Goal: Task Accomplishment & Management: Use online tool/utility

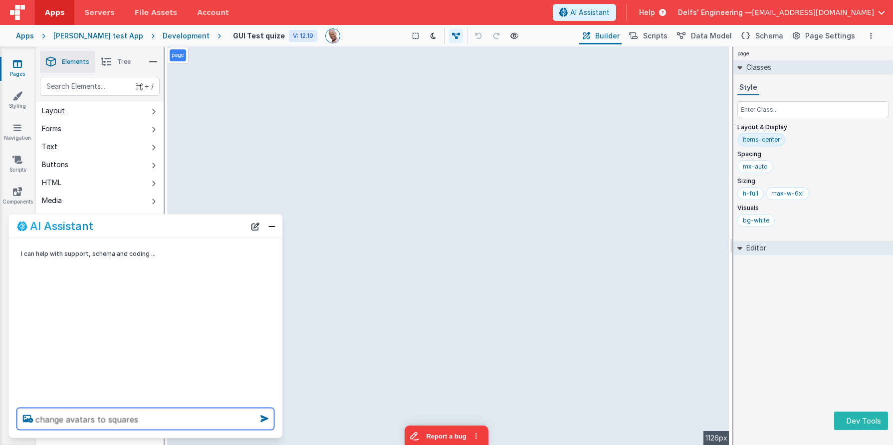
type textarea "change avatars to squares"
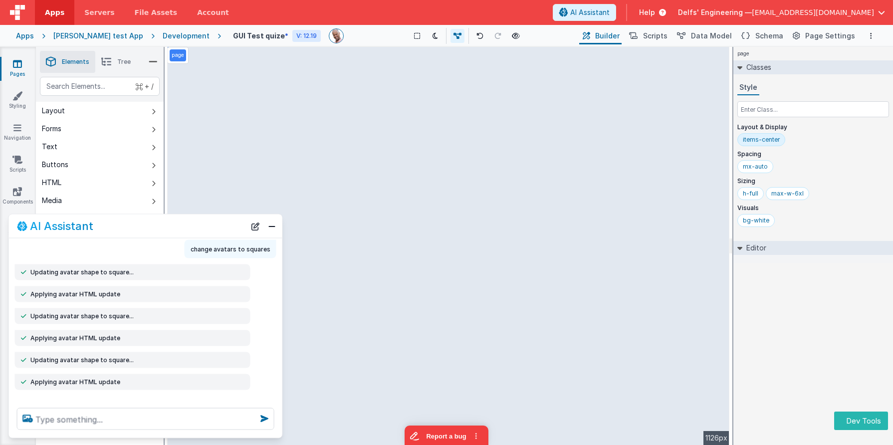
scroll to position [33, 0]
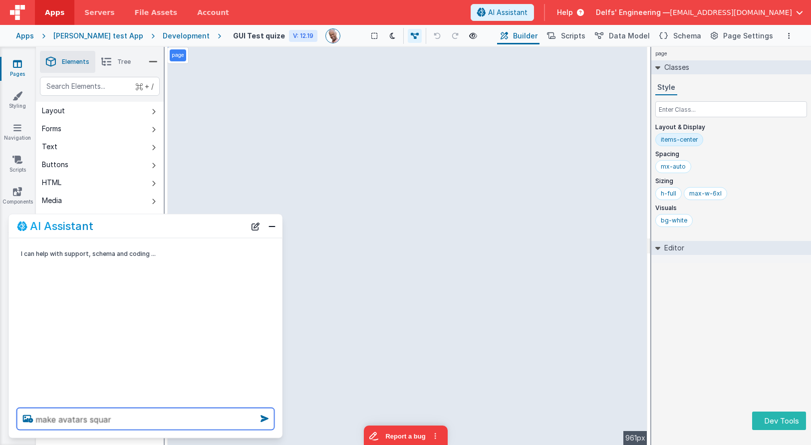
type textarea "make avatars squar"
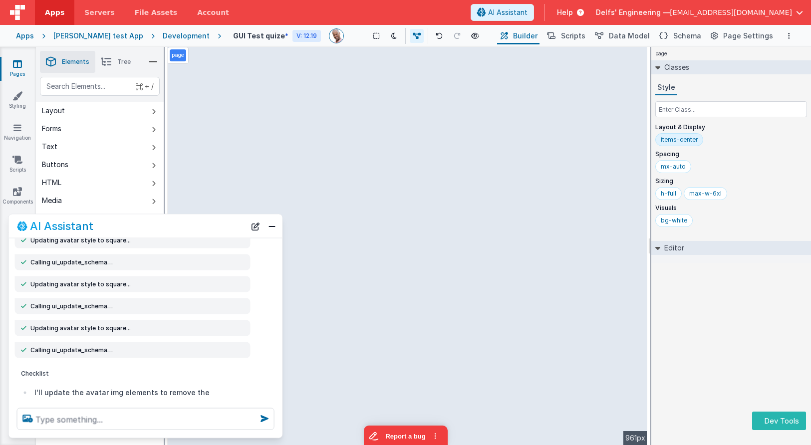
scroll to position [59, 0]
drag, startPoint x: 101, startPoint y: 307, endPoint x: 30, endPoint y: 305, distance: 70.9
click at [30, 305] on div "Calling ui_update_schema…" at bounding box center [133, 308] width 224 height 8
copy span "Calling ui_update_schema…"
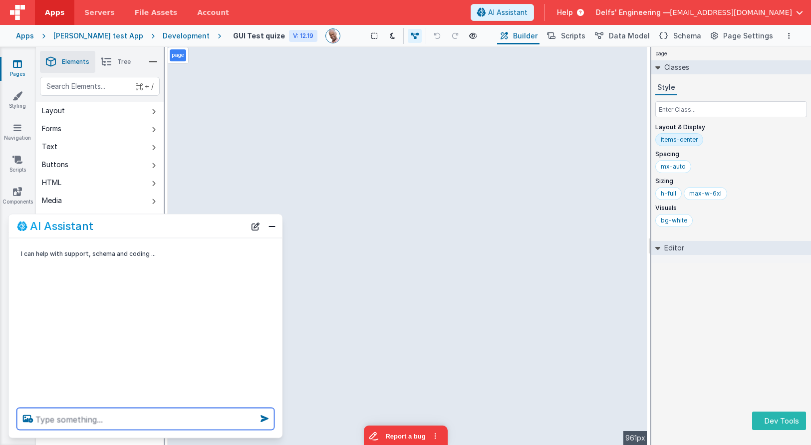
click at [128, 418] on textarea at bounding box center [145, 419] width 257 height 22
type textarea "make avatar square"
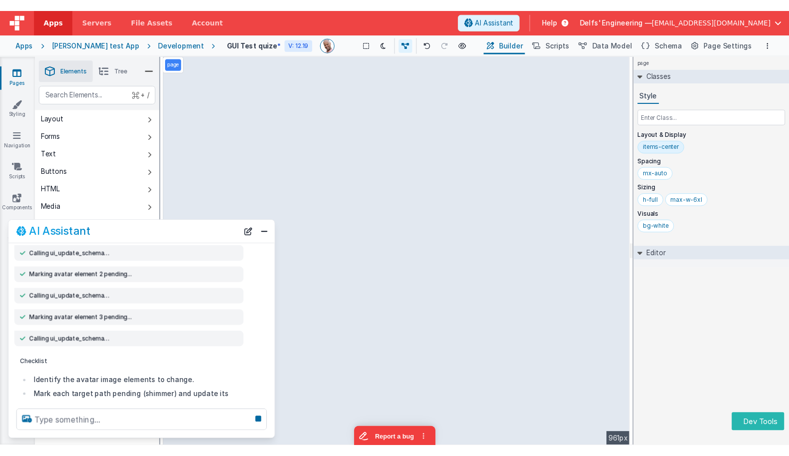
scroll to position [105, 0]
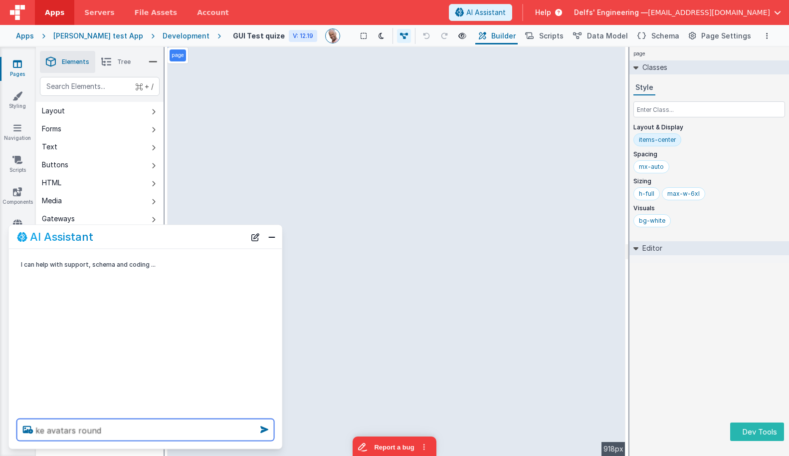
type textarea "ke avatars round"
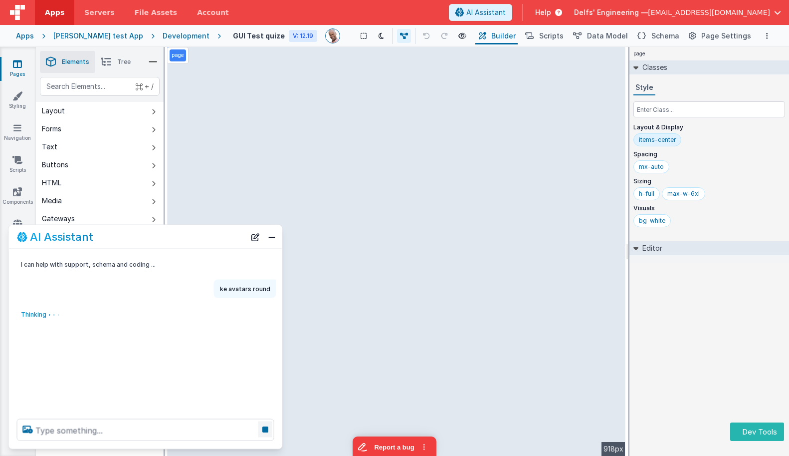
click at [263, 431] on icon at bounding box center [265, 429] width 14 height 16
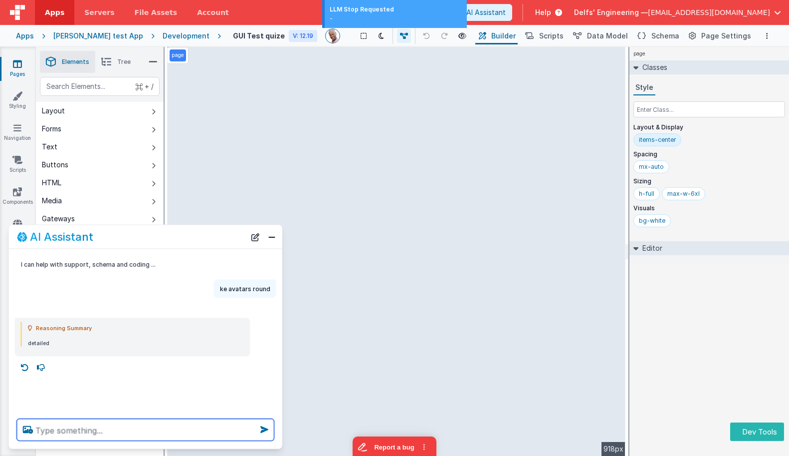
click at [210, 428] on textarea at bounding box center [145, 430] width 257 height 22
type textarea "make avatars square"
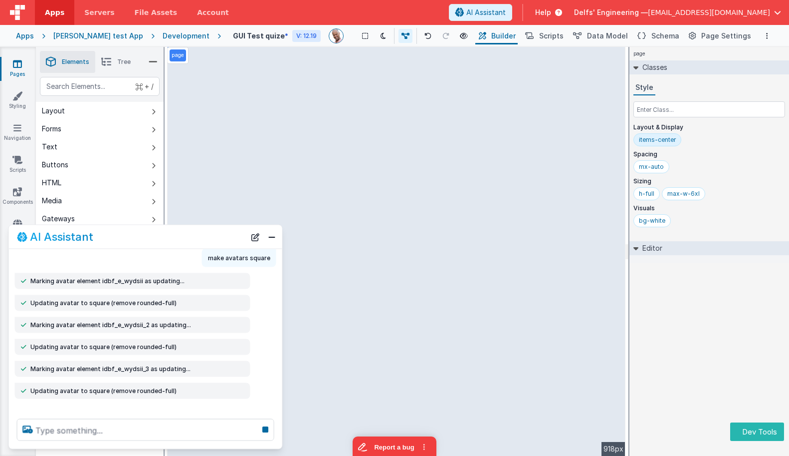
scroll to position [113, 0]
click at [258, 237] on button "New Chat" at bounding box center [255, 237] width 14 height 14
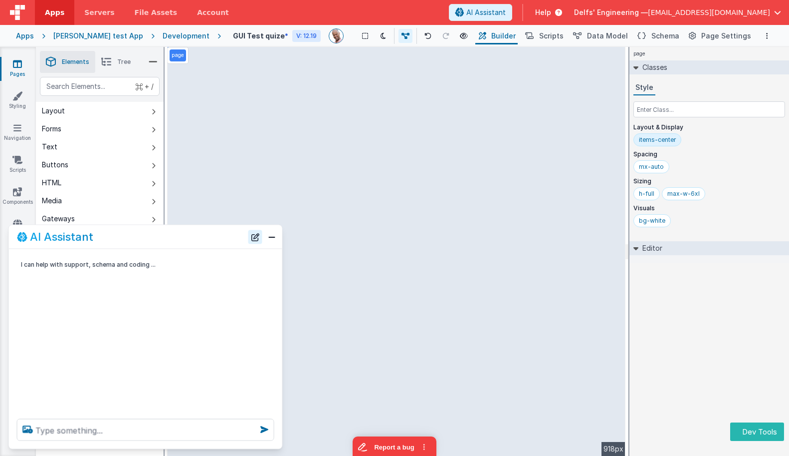
scroll to position [0, 0]
click at [704, 329] on div "page Classes Style Layout & Display items-center Spacing mx-auto Sizing h-full …" at bounding box center [710, 251] width 160 height 409
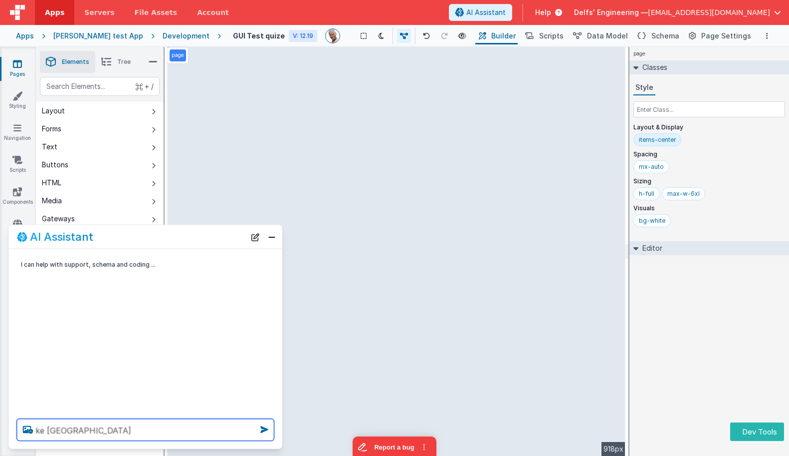
type textarea "ke [GEOGRAPHIC_DATA]"
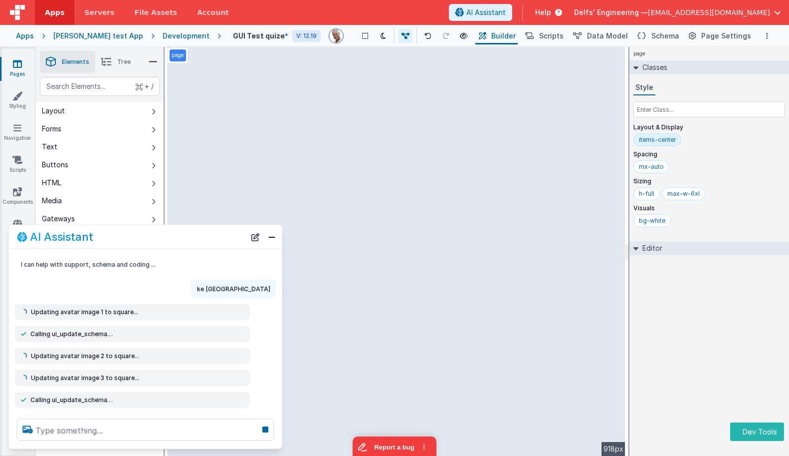
scroll to position [39, 0]
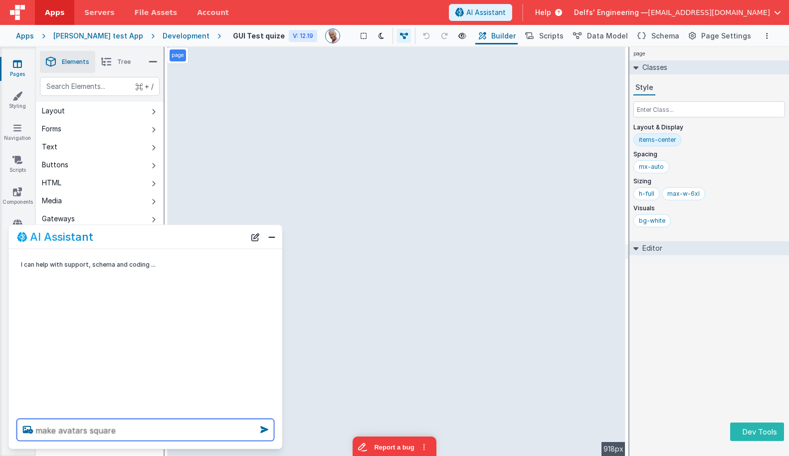
type textarea "make avatars square"
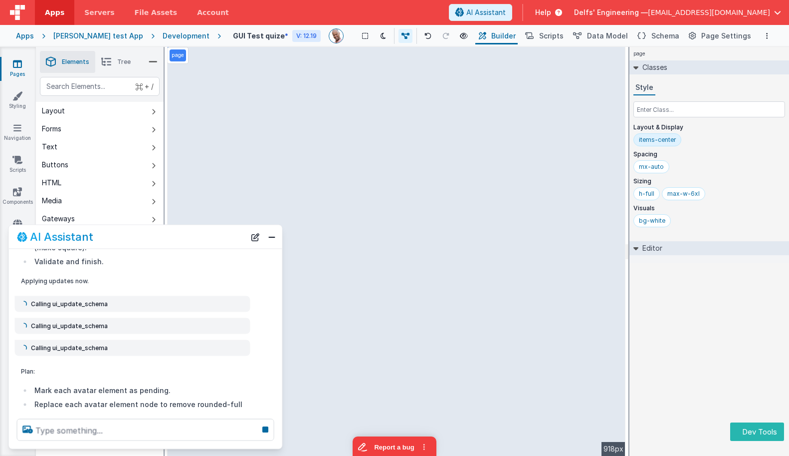
scroll to position [106, 0]
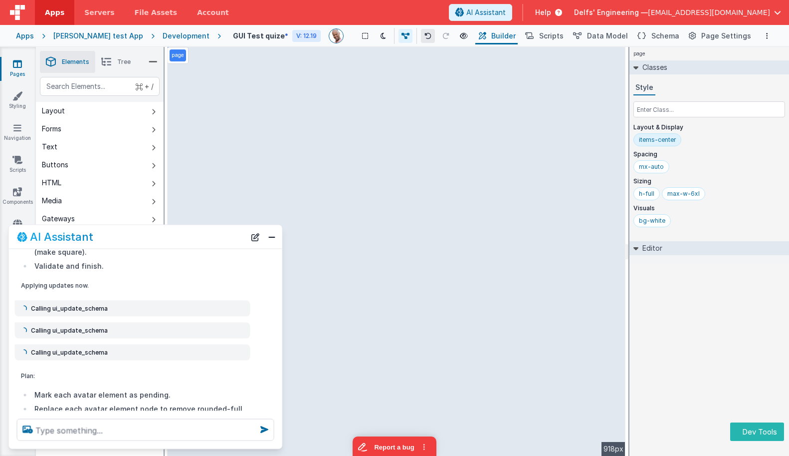
click at [425, 32] on icon at bounding box center [428, 35] width 7 height 7
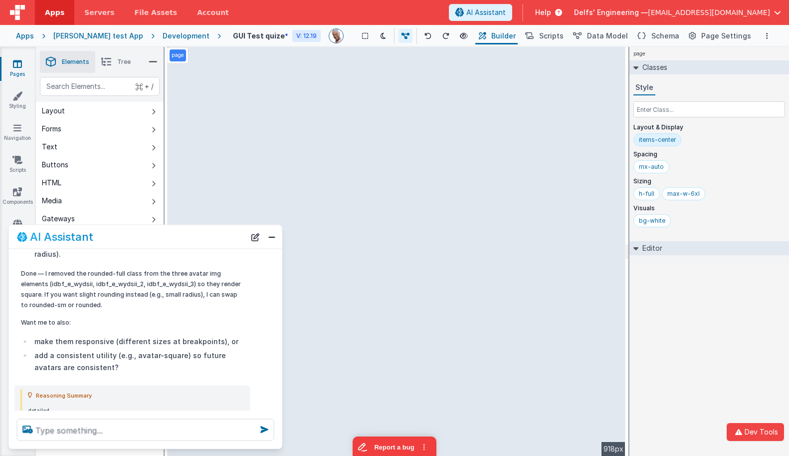
scroll to position [427, 0]
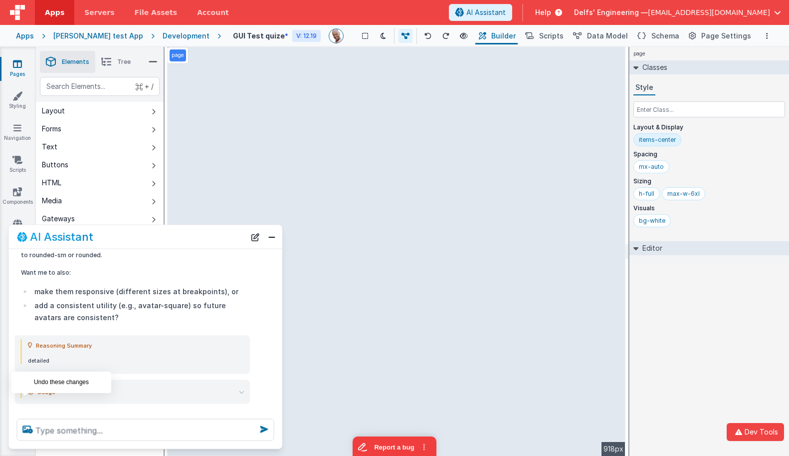
click at [26, 407] on icon at bounding box center [25, 415] width 16 height 16
type textarea "make avatars square"
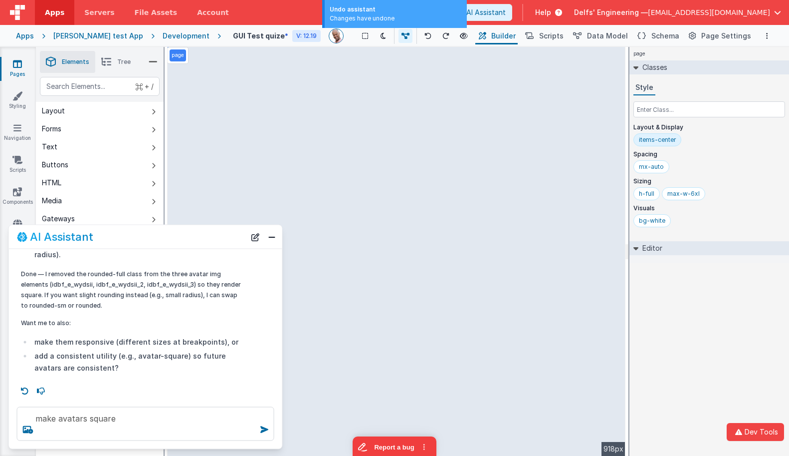
scroll to position [365, 0]
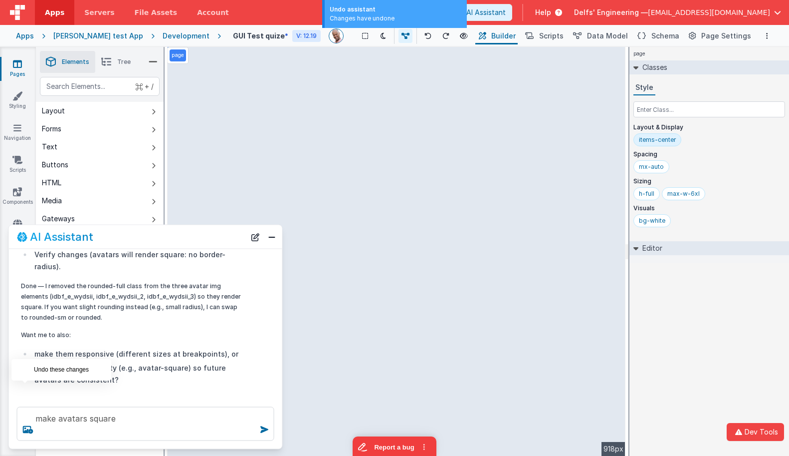
click at [27, 394] on icon at bounding box center [25, 402] width 16 height 16
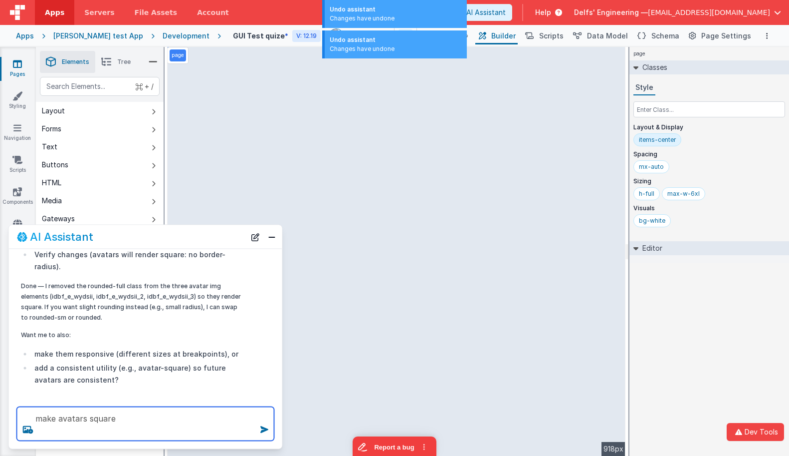
drag, startPoint x: 136, startPoint y: 419, endPoint x: 21, endPoint y: 407, distance: 115.8
click at [21, 407] on textarea "make avatars square" at bounding box center [145, 424] width 257 height 34
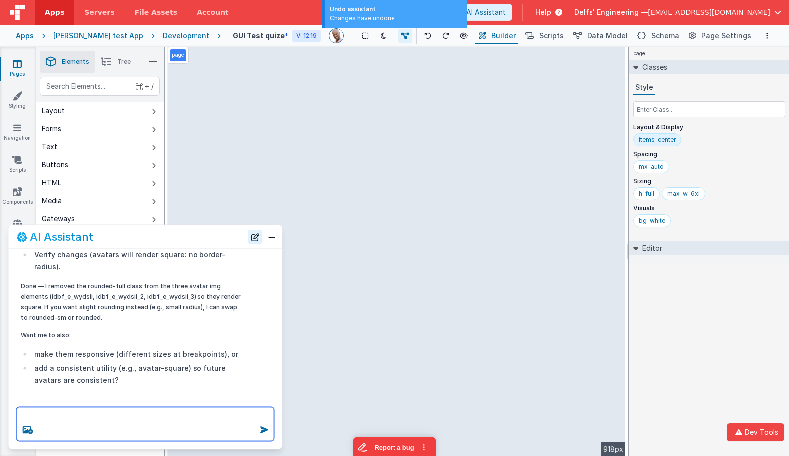
scroll to position [65, 0]
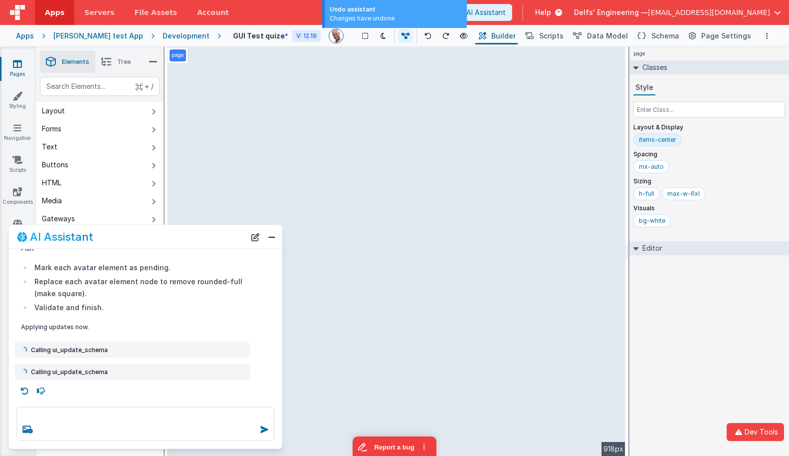
click at [254, 229] on div "AI Assistant" at bounding box center [145, 236] width 273 height 23
click at [254, 236] on button "New Chat" at bounding box center [255, 237] width 14 height 14
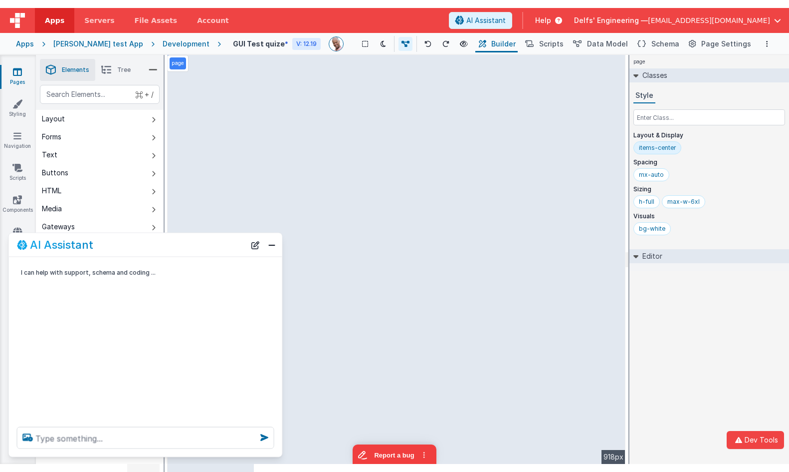
scroll to position [0, 0]
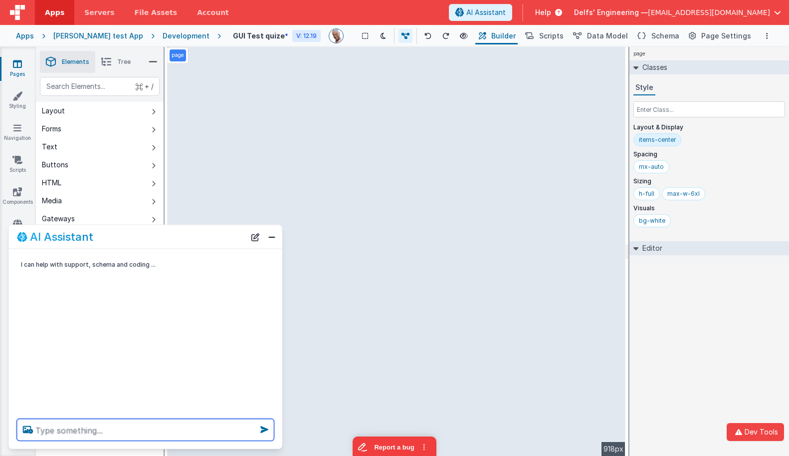
click at [169, 430] on textarea at bounding box center [145, 430] width 257 height 22
paste textarea "make avatars square"
click at [425, 32] on icon at bounding box center [428, 35] width 7 height 7
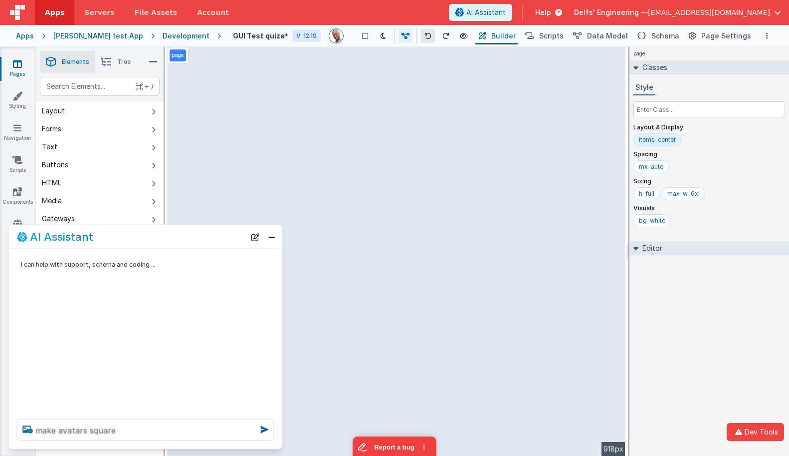
click at [425, 32] on icon at bounding box center [428, 35] width 7 height 7
click at [176, 432] on textarea "make avatars square" at bounding box center [145, 430] width 257 height 22
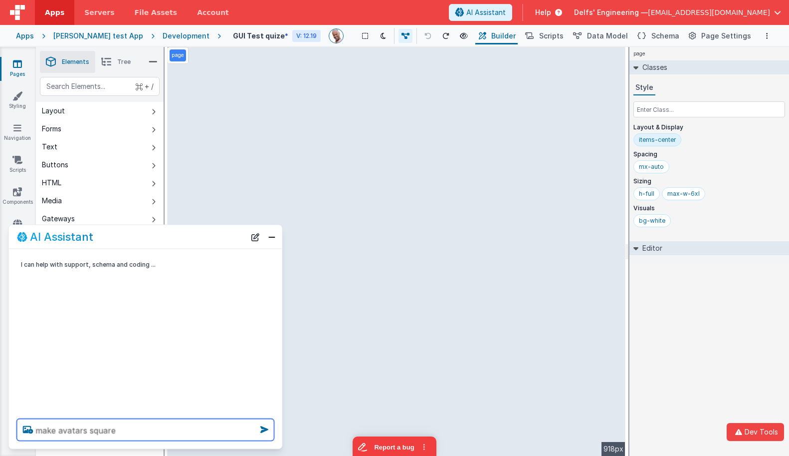
type textarea "make avatars square"
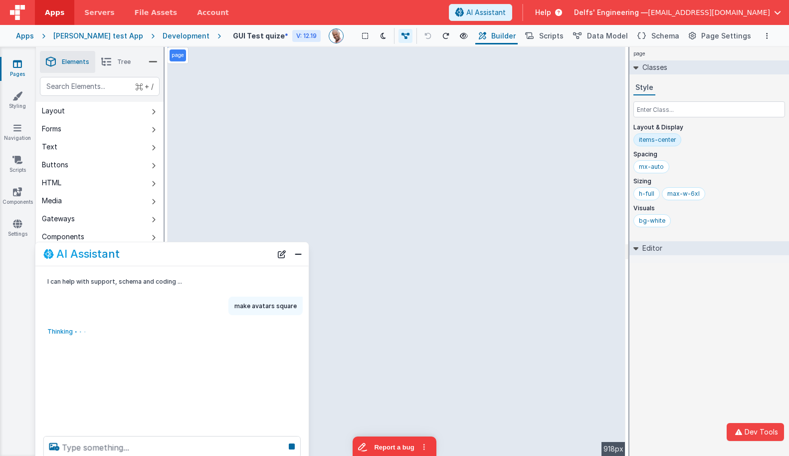
drag, startPoint x: 218, startPoint y: 241, endPoint x: 245, endPoint y: 258, distance: 31.6
click at [244, 259] on div "AI Assistant" at bounding box center [157, 254] width 229 height 12
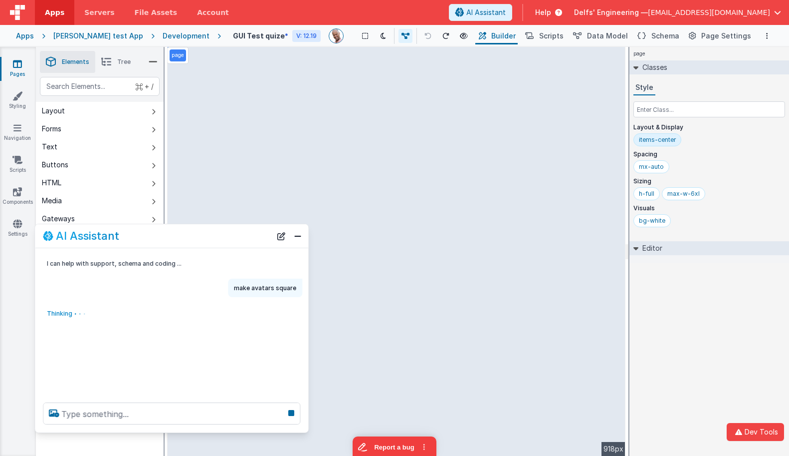
drag, startPoint x: 302, startPoint y: 436, endPoint x: 300, endPoint y: 428, distance: 8.2
click at [303, 432] on div "AI Assistant I can help with support, schema and coding ... make avatars square…" at bounding box center [171, 328] width 274 height 209
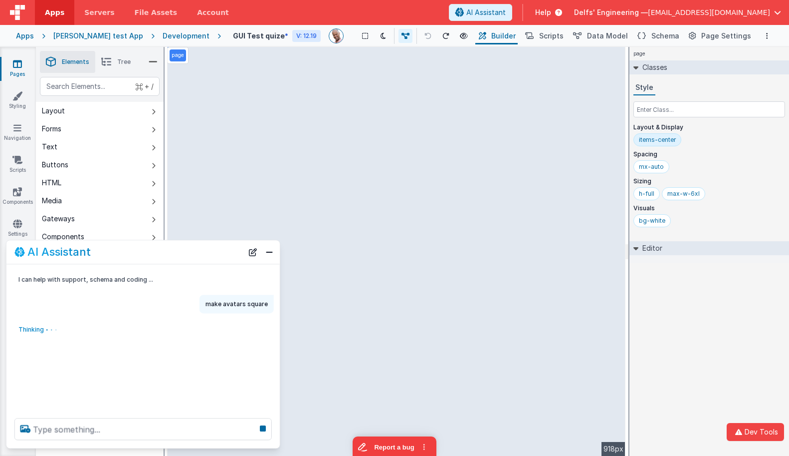
drag, startPoint x: 240, startPoint y: 246, endPoint x: 218, endPoint y: 256, distance: 25.0
click at [218, 256] on div "AI Assistant" at bounding box center [128, 252] width 229 height 12
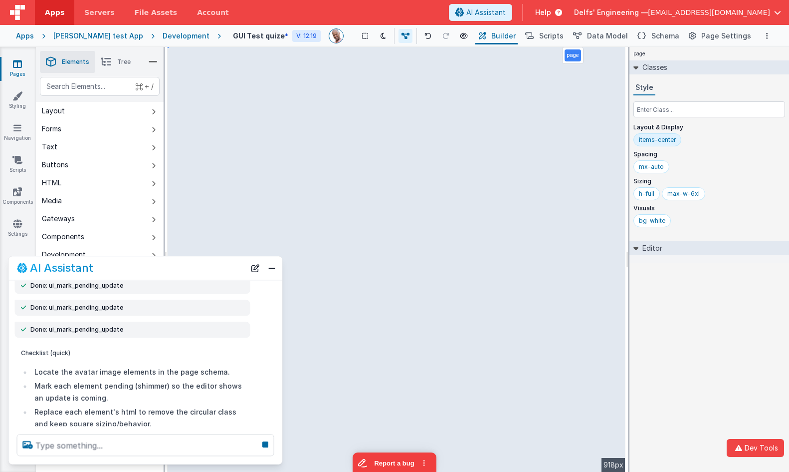
scroll to position [81, 0]
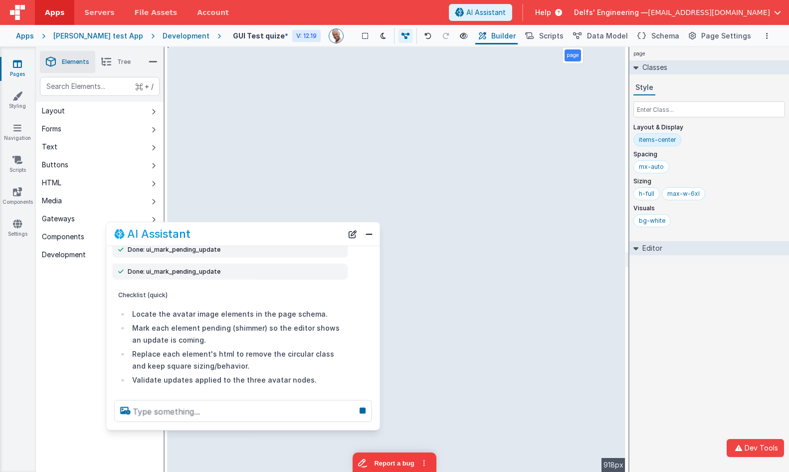
drag, startPoint x: 181, startPoint y: 268, endPoint x: 278, endPoint y: 234, distance: 103.5
click at [278, 234] on div "AI Assistant" at bounding box center [228, 234] width 229 height 12
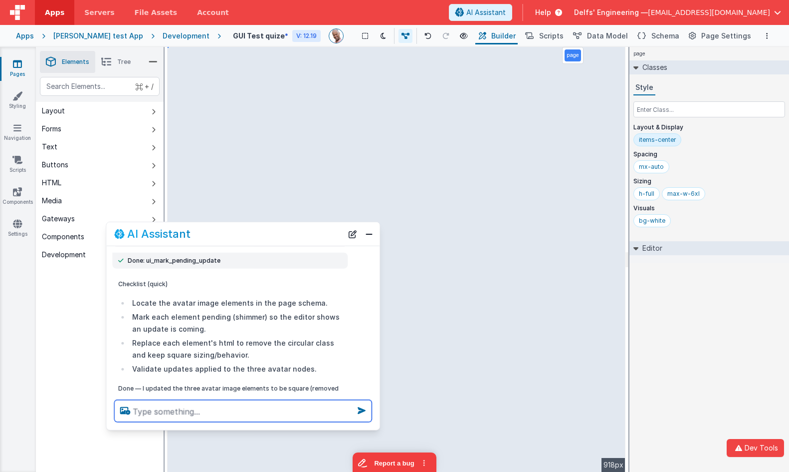
scroll to position [0, 0]
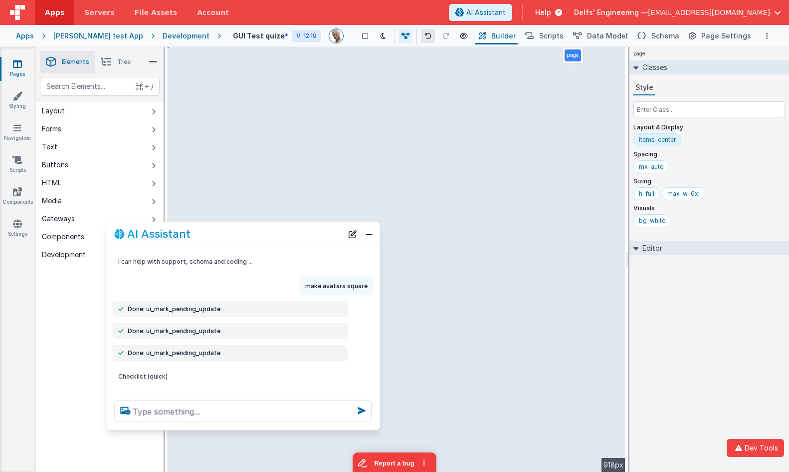
click at [425, 37] on icon at bounding box center [428, 35] width 7 height 7
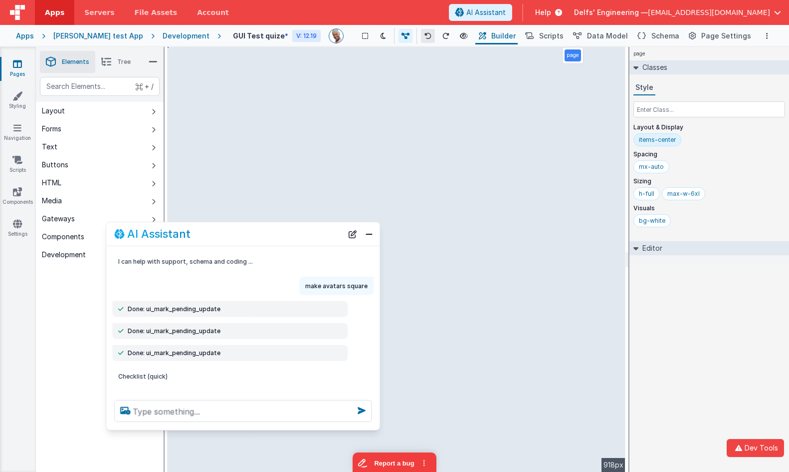
click at [425, 37] on icon at bounding box center [428, 35] width 7 height 7
drag, startPoint x: 268, startPoint y: 239, endPoint x: 247, endPoint y: 225, distance: 25.9
click at [247, 228] on div "AI Assistant" at bounding box center [227, 234] width 229 height 12
